Goal: Navigation & Orientation: Find specific page/section

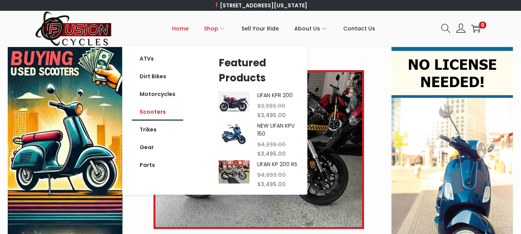
click at [167, 113] on link "Scooters" at bounding box center [157, 112] width 51 height 18
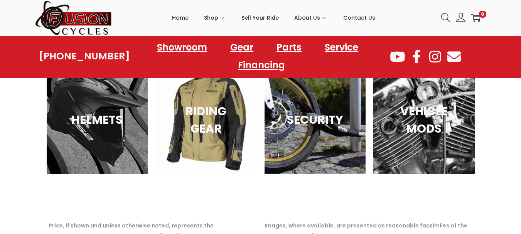
scroll to position [1256, 0]
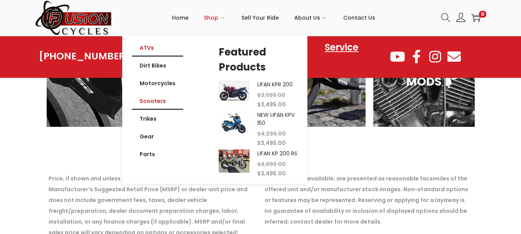
click at [149, 46] on link "ATVs" at bounding box center [157, 48] width 51 height 18
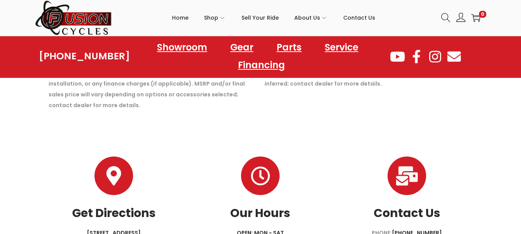
scroll to position [1228, 0]
